Goal: Check status: Check status

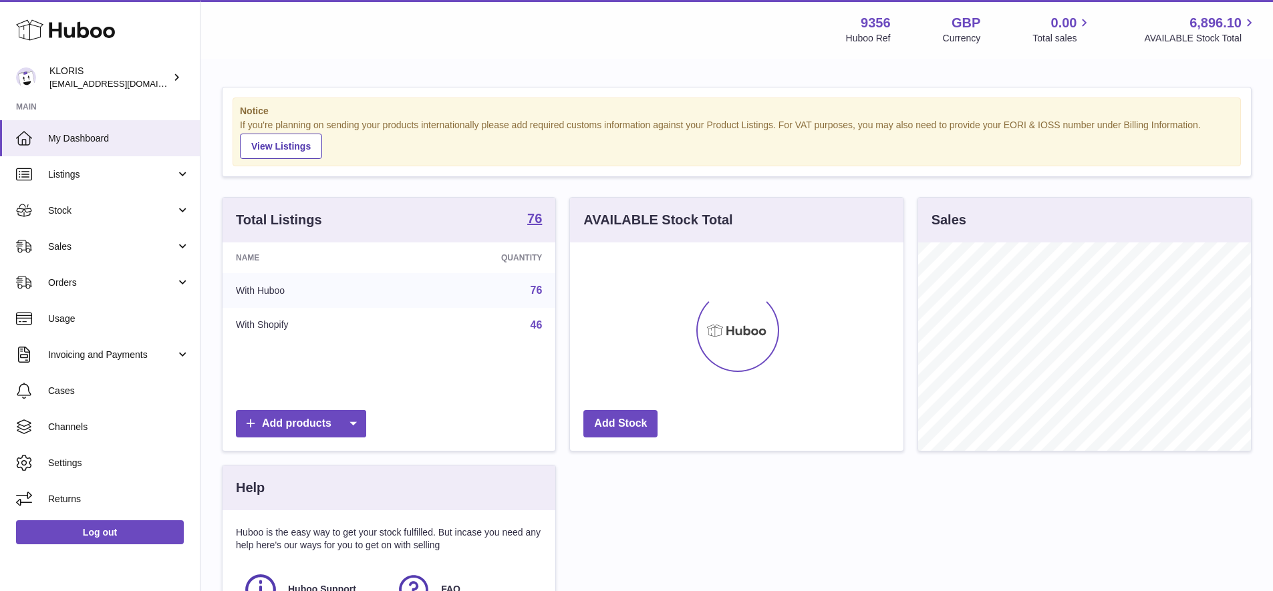
scroll to position [208, 333]
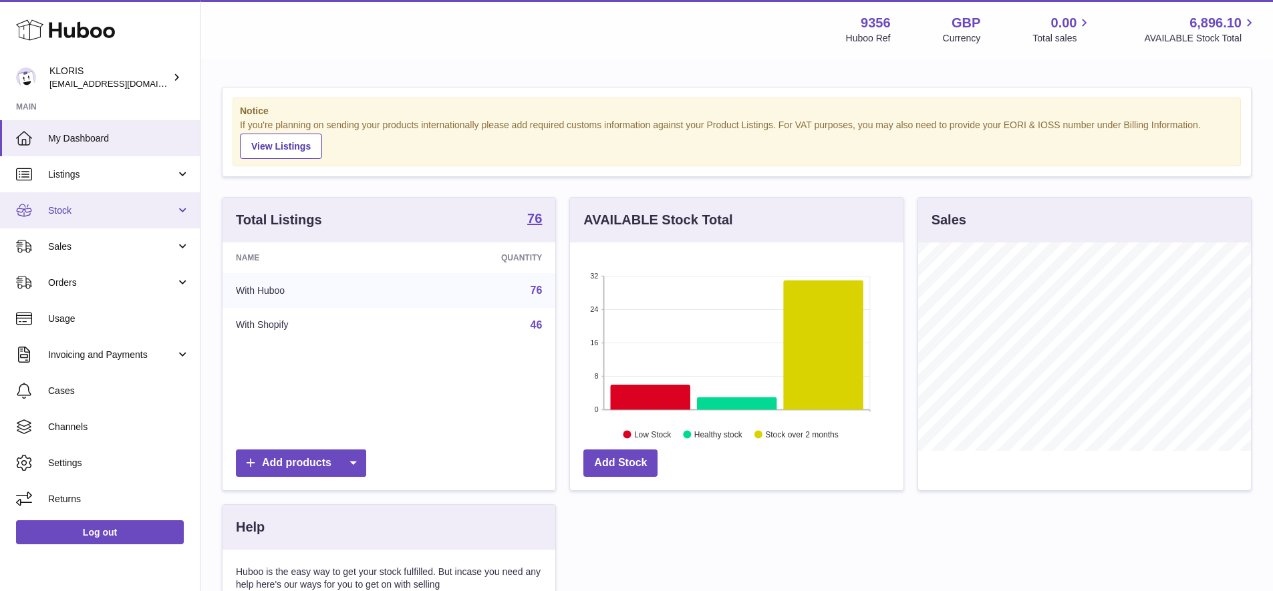
click at [70, 207] on span "Stock" at bounding box center [112, 210] width 128 height 13
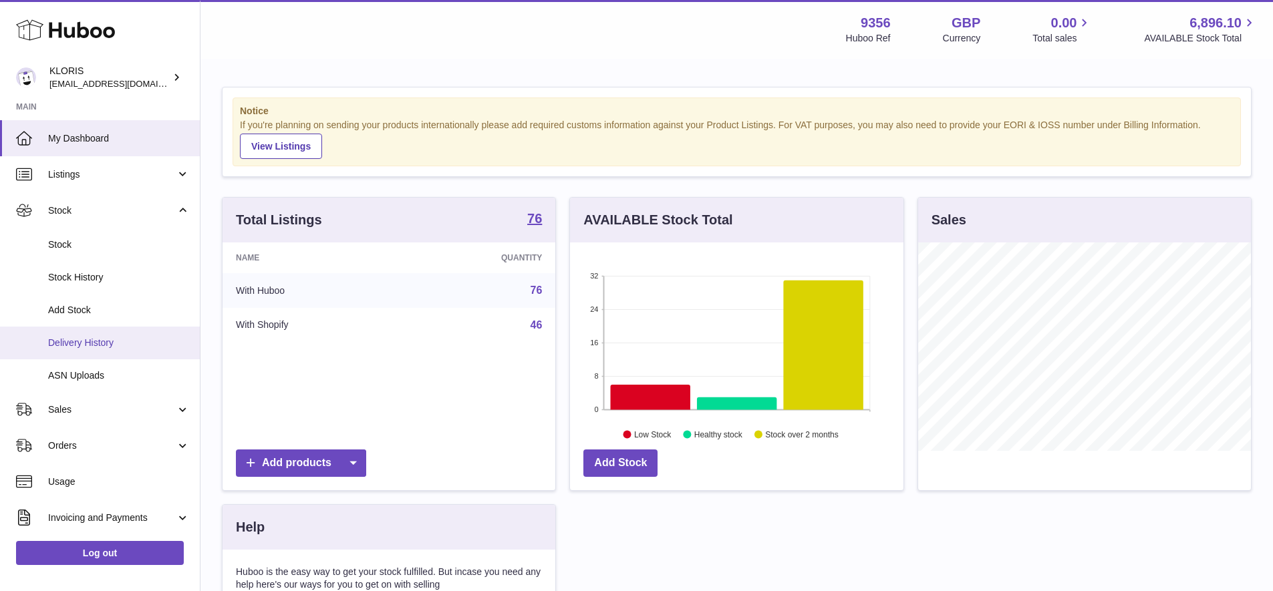
click at [88, 339] on span "Delivery History" at bounding box center [119, 343] width 142 height 13
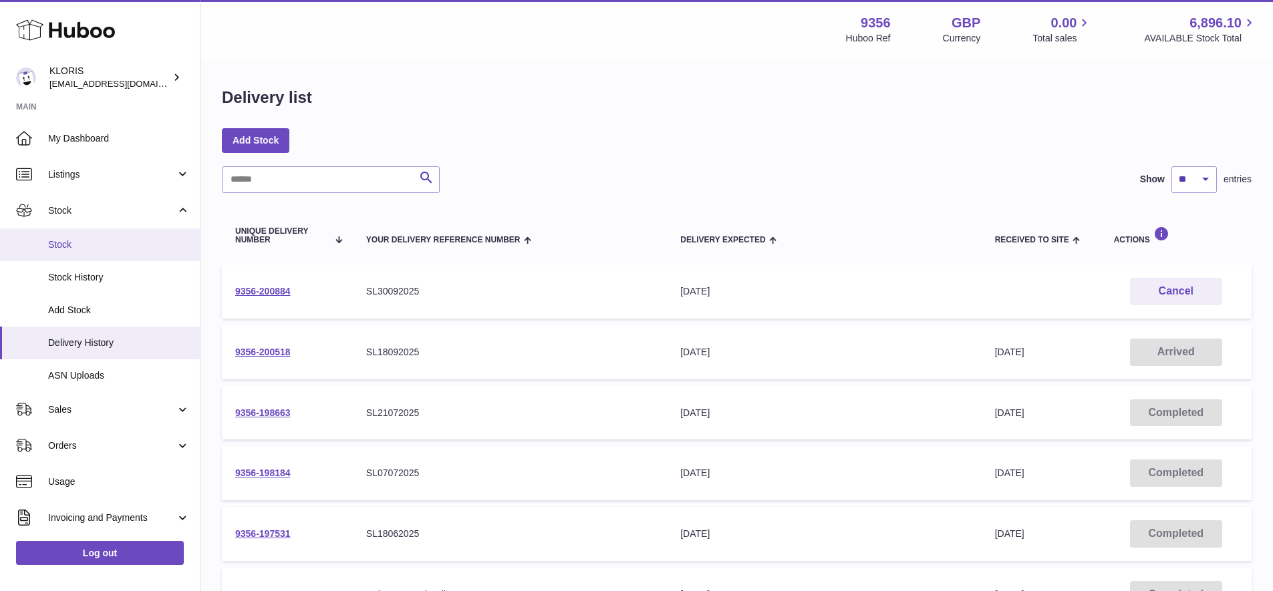
click at [65, 240] on span "Stock" at bounding box center [119, 244] width 142 height 13
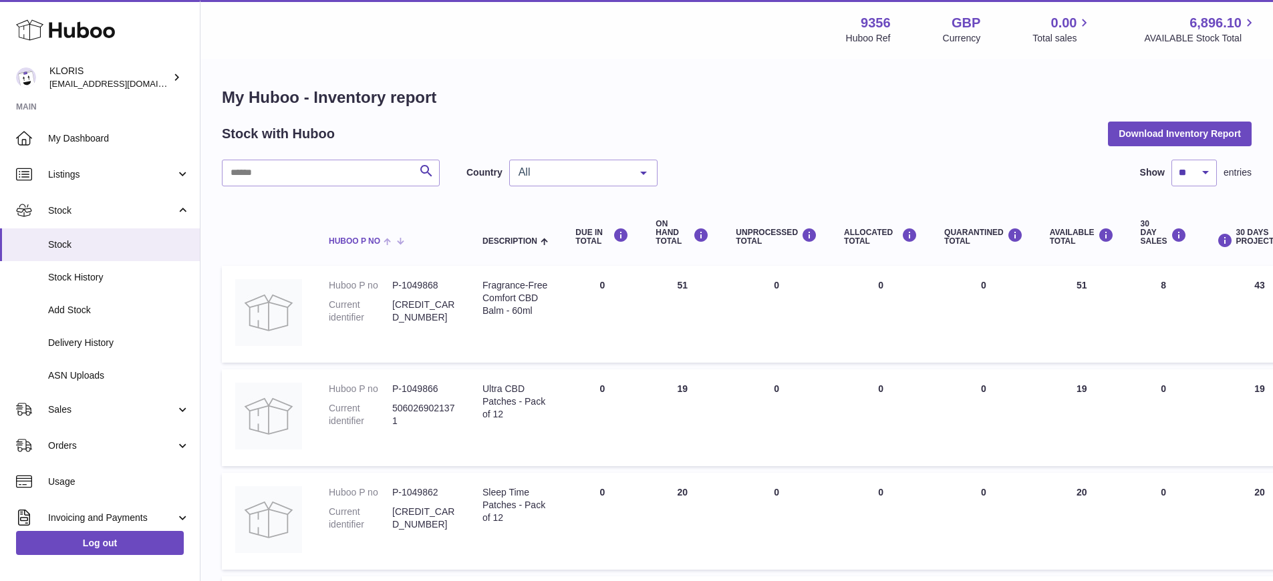
click at [389, 239] on span at bounding box center [390, 240] width 21 height 11
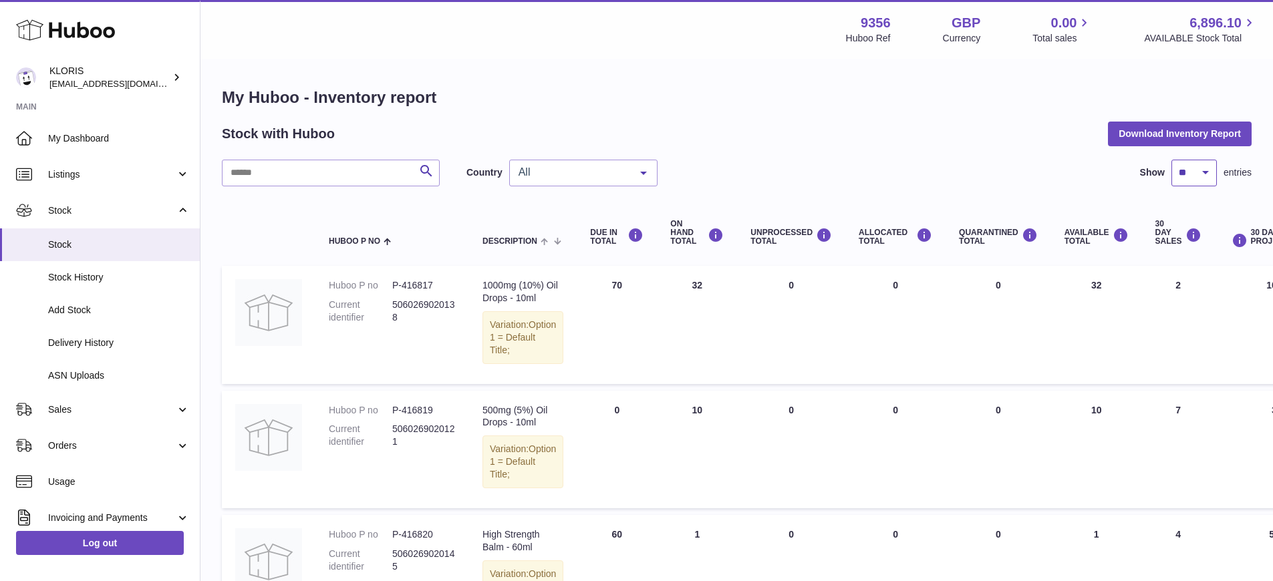
select select "***"
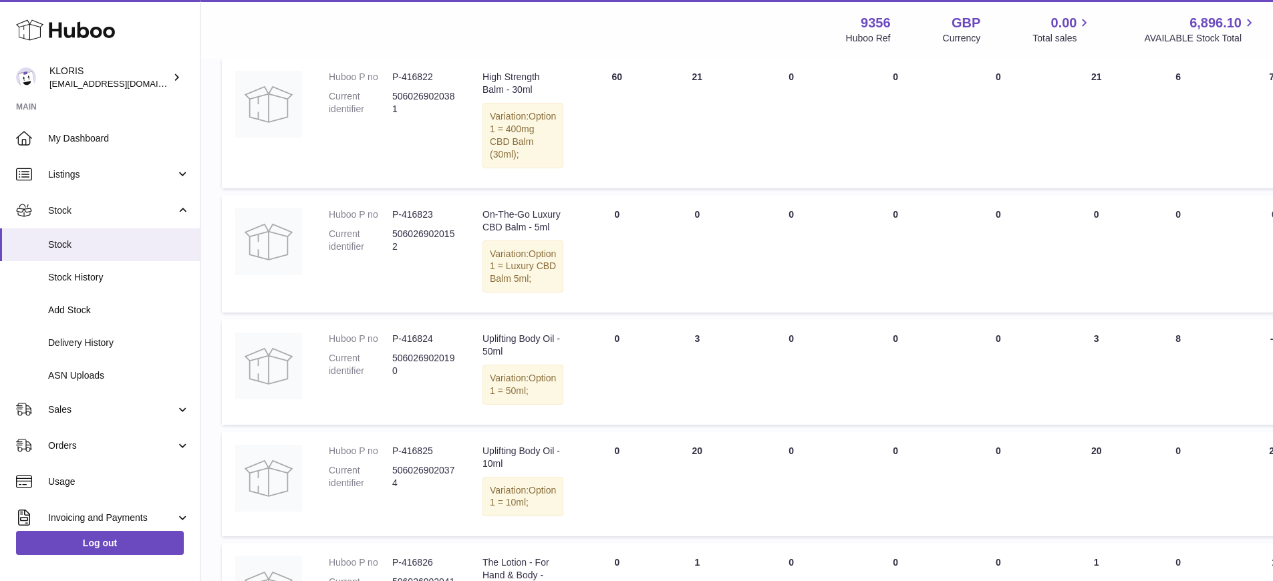
scroll to position [571, 0]
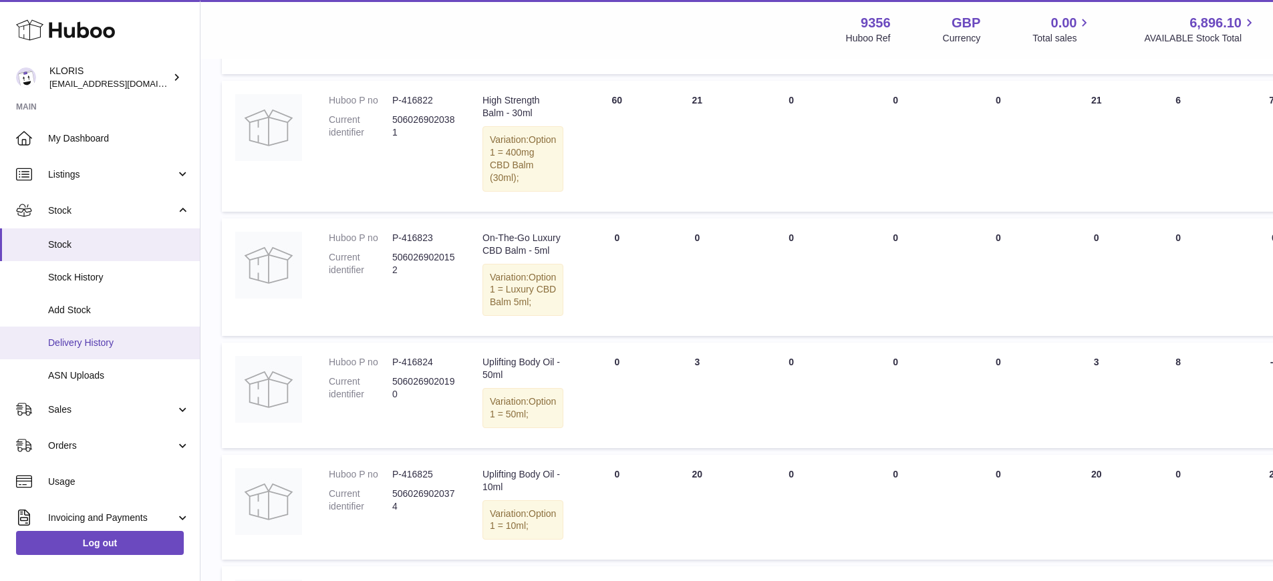
click at [90, 337] on span "Delivery History" at bounding box center [119, 343] width 142 height 13
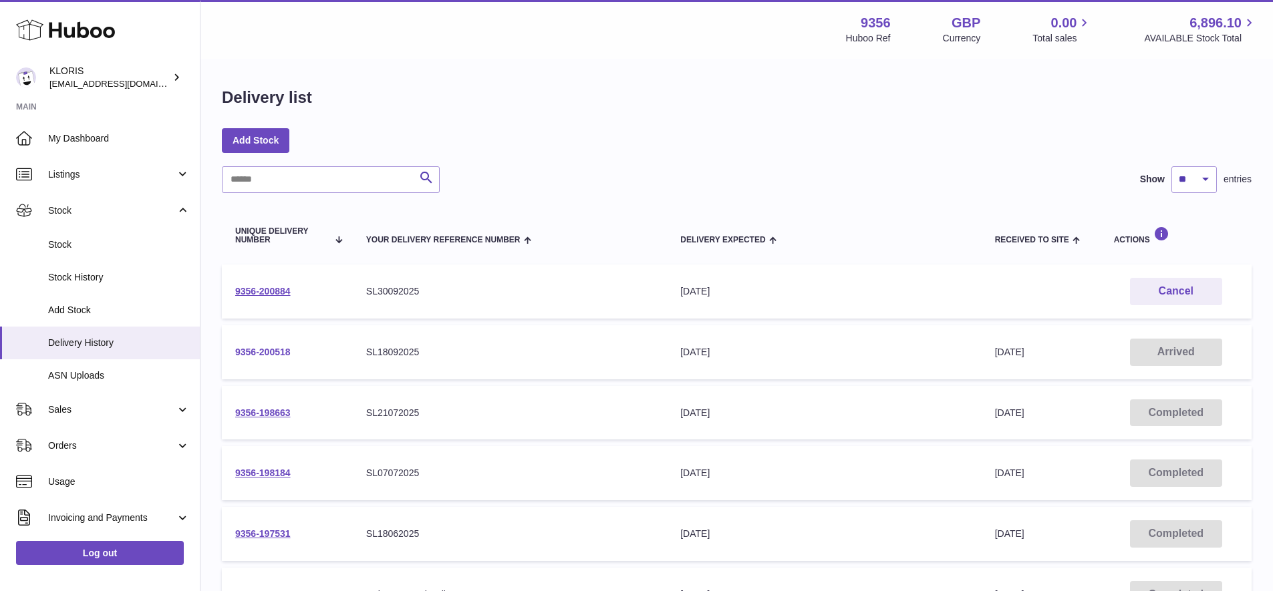
click at [255, 348] on link "9356-200518" at bounding box center [262, 352] width 55 height 11
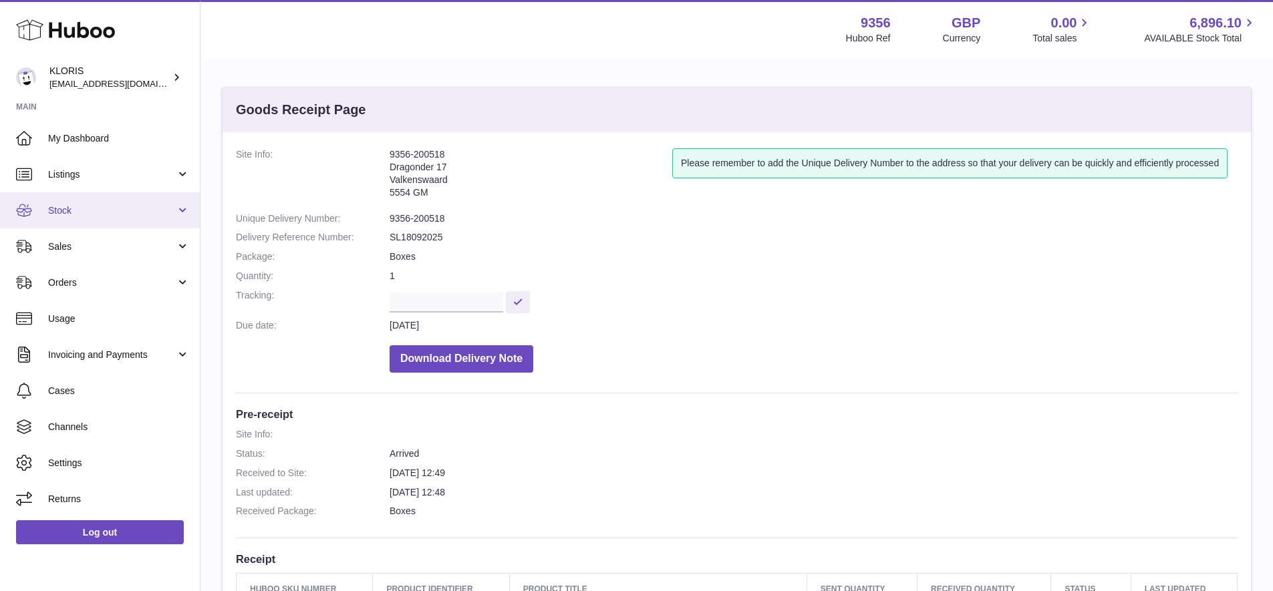
click at [82, 208] on span "Stock" at bounding box center [112, 210] width 128 height 13
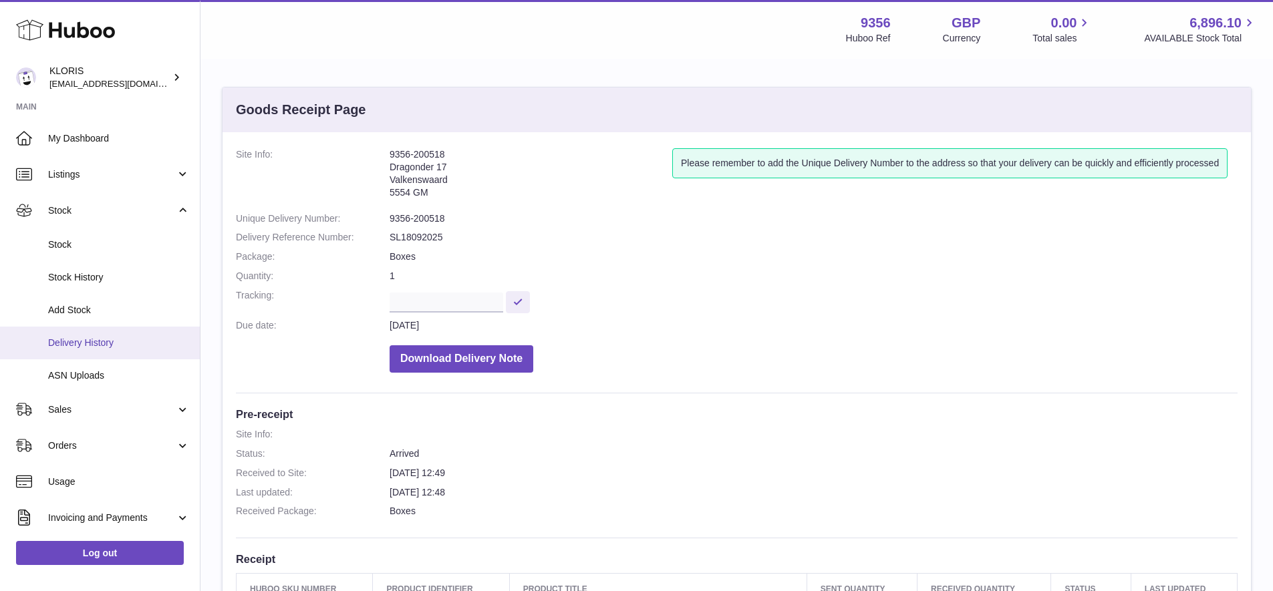
click at [94, 337] on span "Delivery History" at bounding box center [119, 343] width 142 height 13
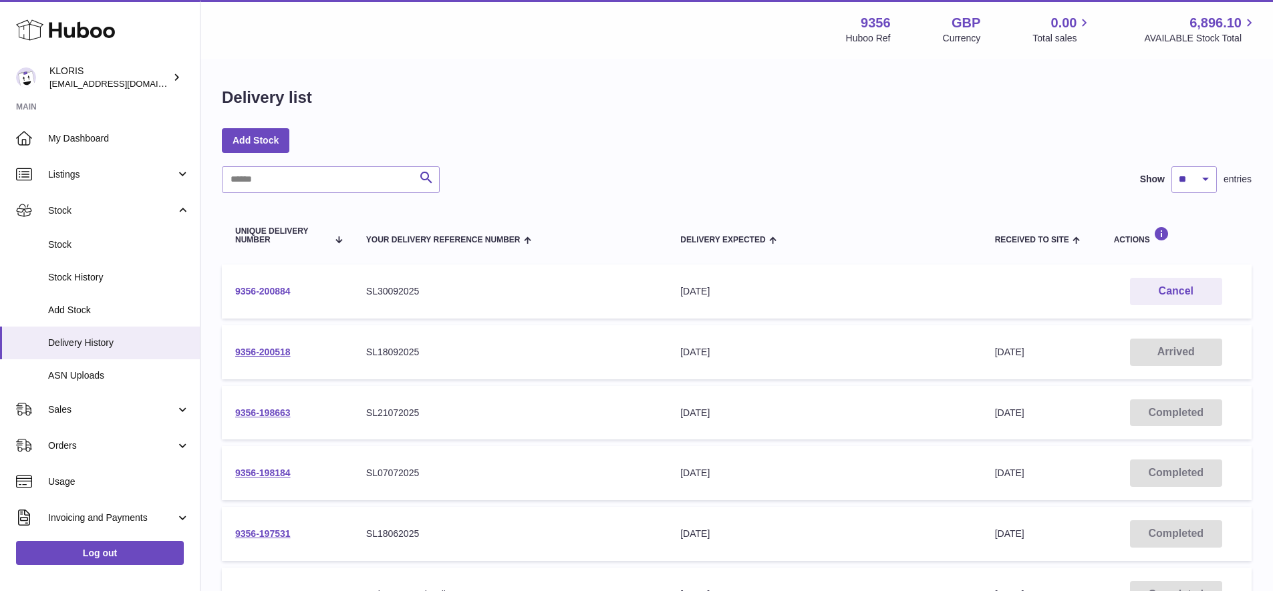
click at [251, 287] on link "9356-200884" at bounding box center [262, 291] width 55 height 11
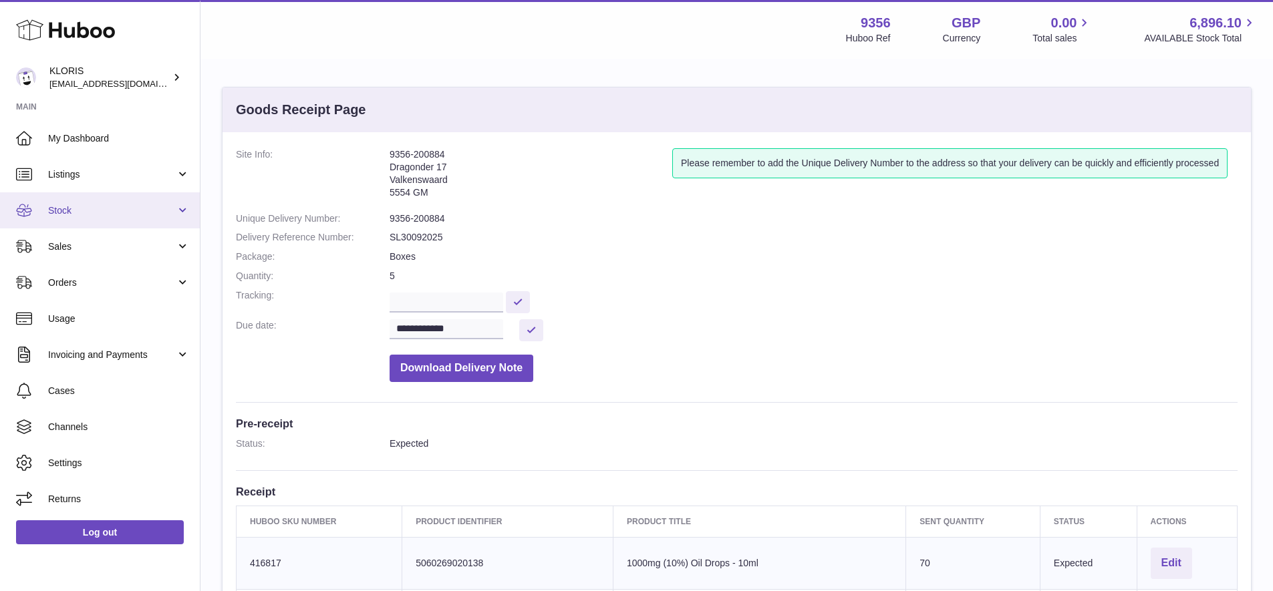
click at [69, 206] on span "Stock" at bounding box center [112, 210] width 128 height 13
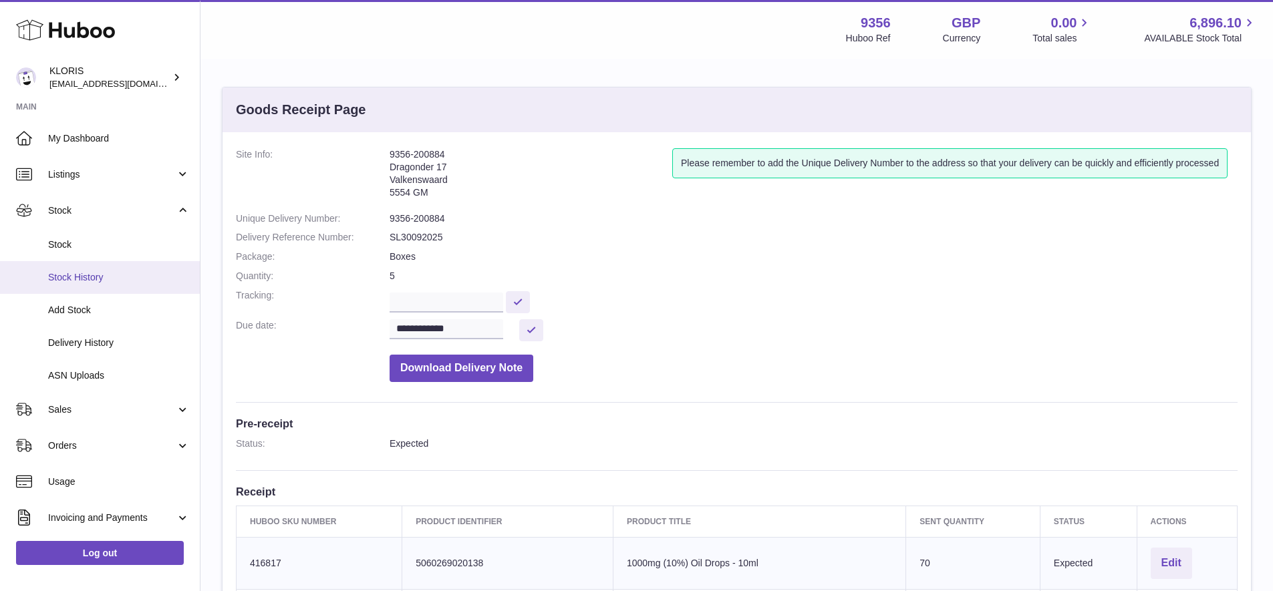
click at [80, 272] on span "Stock History" at bounding box center [119, 277] width 142 height 13
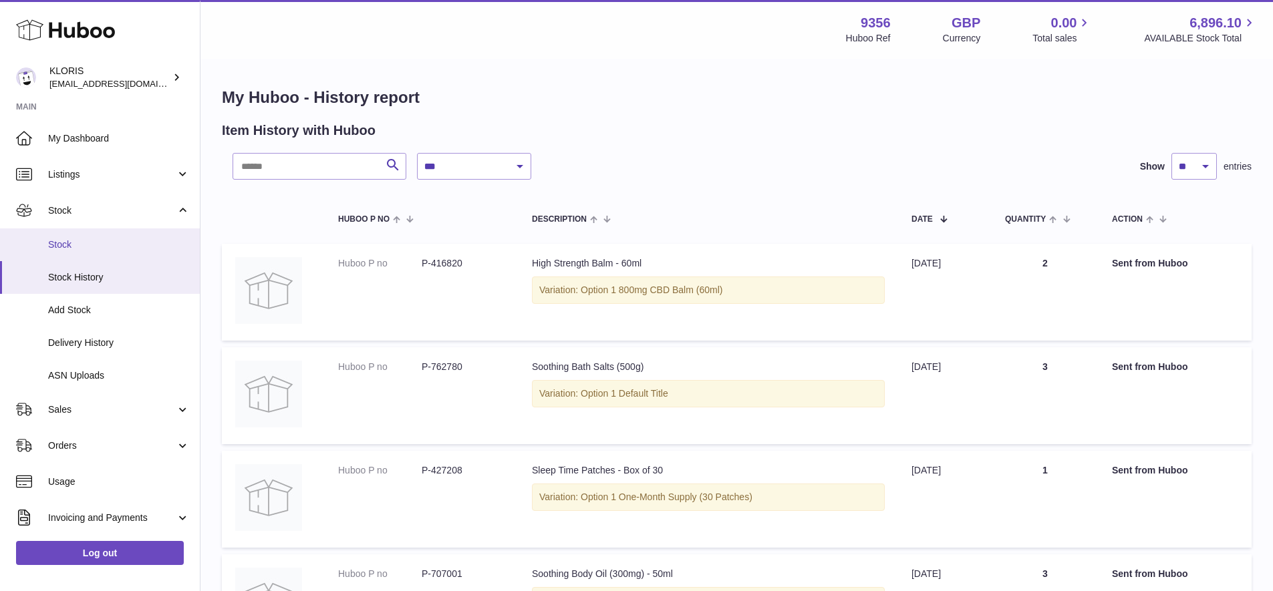
click at [76, 242] on span "Stock" at bounding box center [119, 244] width 142 height 13
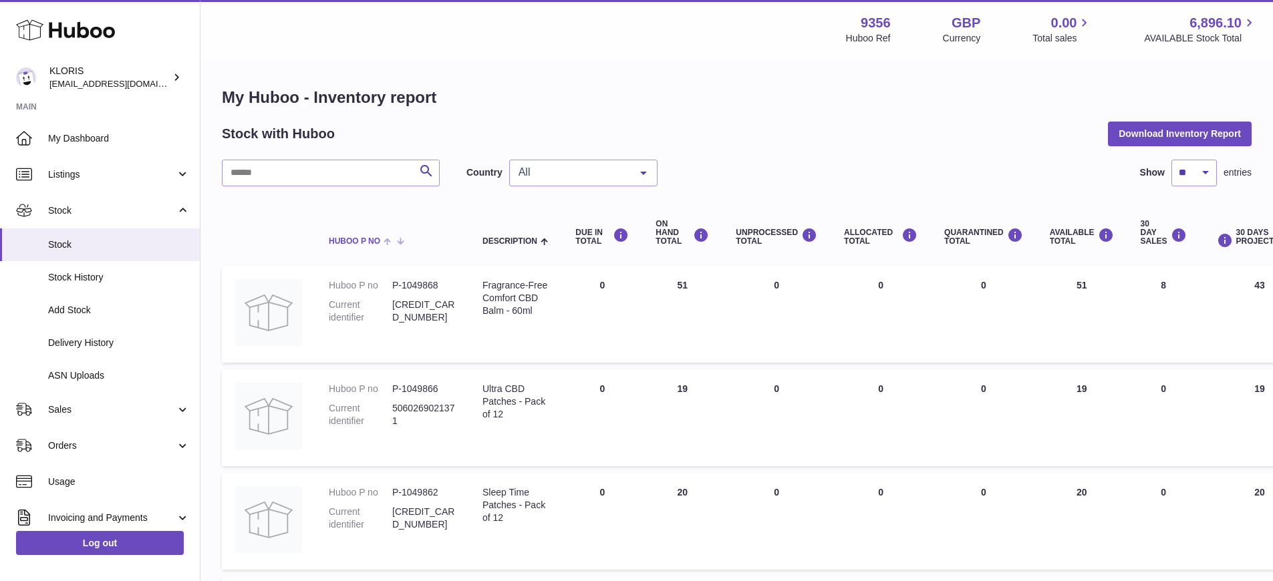
click at [390, 238] on span at bounding box center [390, 240] width 21 height 11
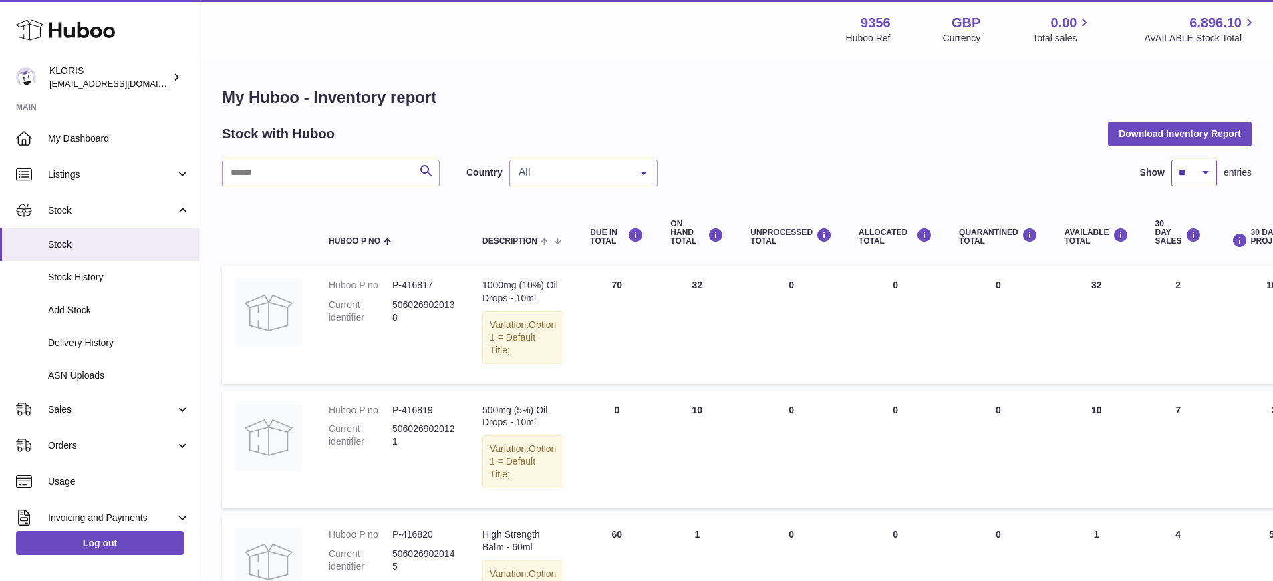
select select "***"
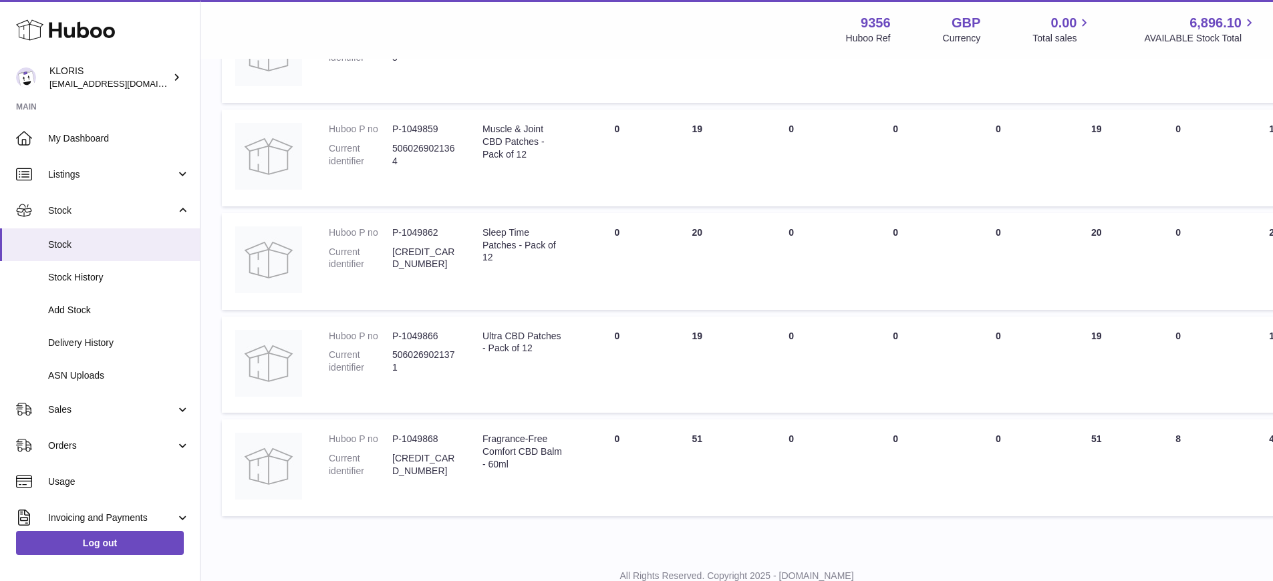
scroll to position [8845, 0]
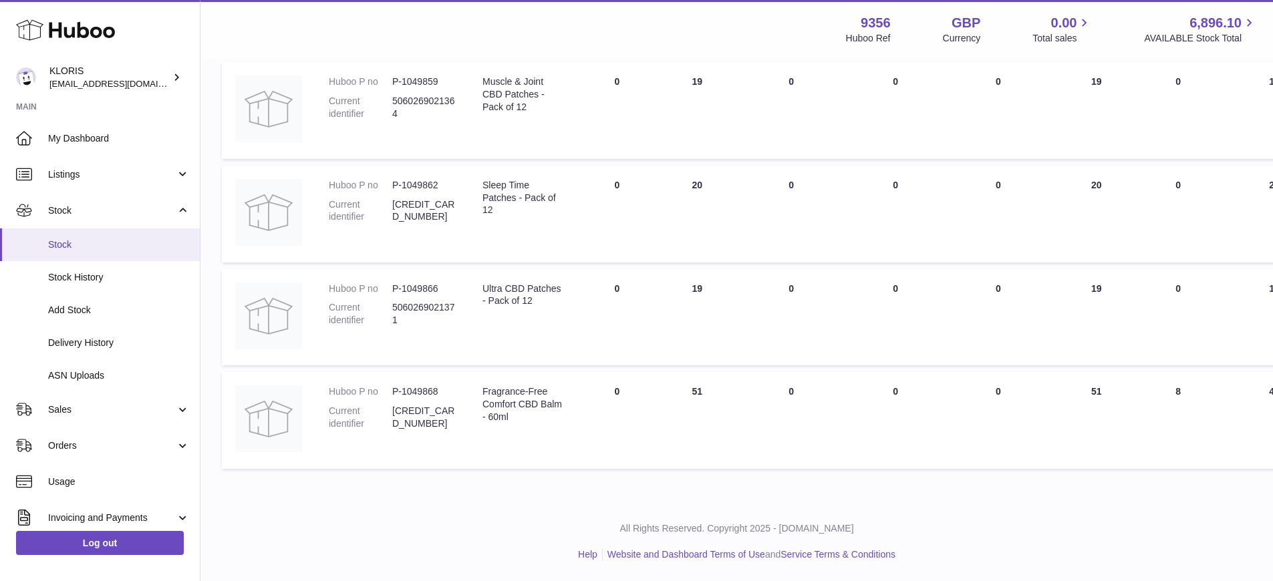
click at [76, 240] on span "Stock" at bounding box center [119, 244] width 142 height 13
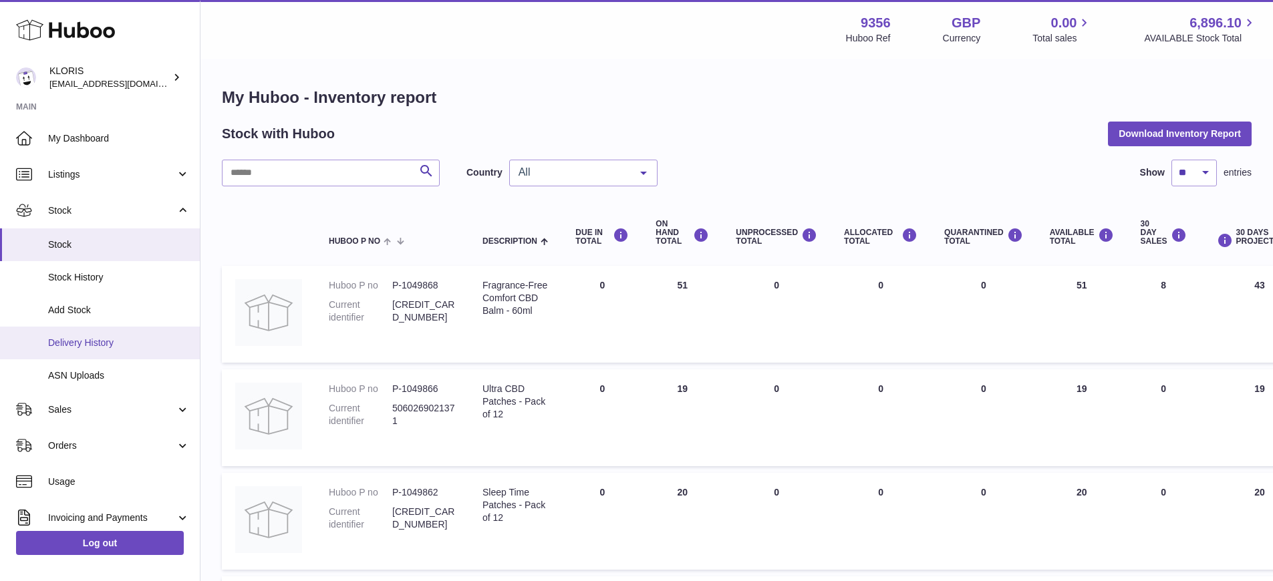
click at [90, 338] on span "Delivery History" at bounding box center [119, 343] width 142 height 13
